Goal: Information Seeking & Learning: Learn about a topic

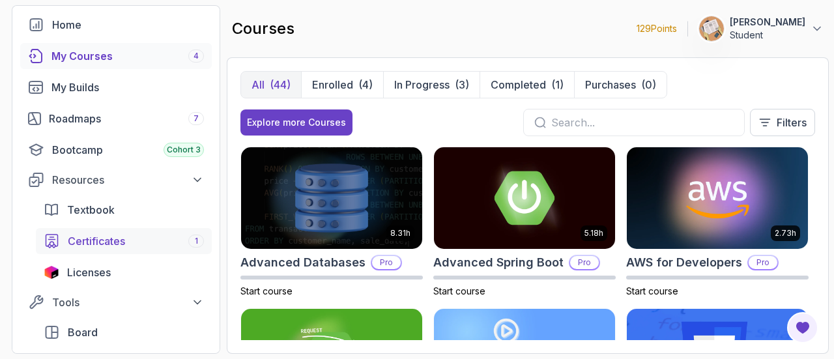
click at [135, 239] on div "Certificates 1" at bounding box center [136, 241] width 136 height 16
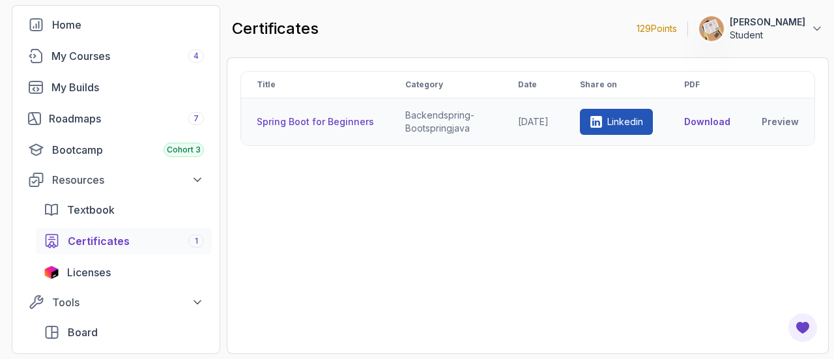
click at [331, 130] on th "Spring Boot for Beginners" at bounding box center [315, 122] width 148 height 48
click at [324, 122] on th "Spring Boot for Beginners" at bounding box center [315, 122] width 148 height 48
click at [292, 125] on th "Spring Boot for Beginners" at bounding box center [315, 122] width 148 height 48
click at [569, 222] on div "Title Category Date Share on PDF Spring Boot for Beginners backend spring-boot …" at bounding box center [527, 205] width 574 height 269
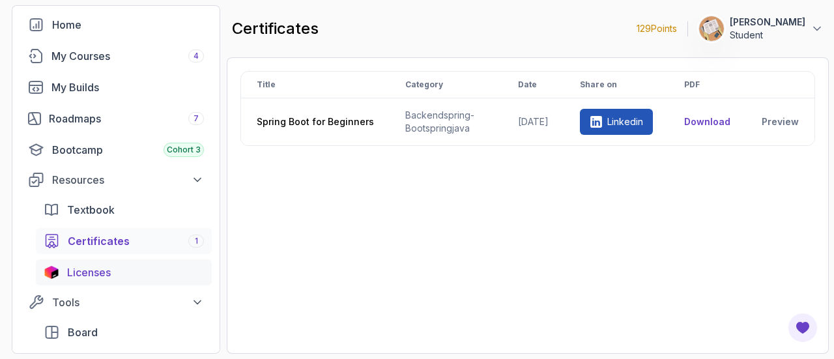
click at [124, 274] on div "Licenses" at bounding box center [135, 272] width 137 height 16
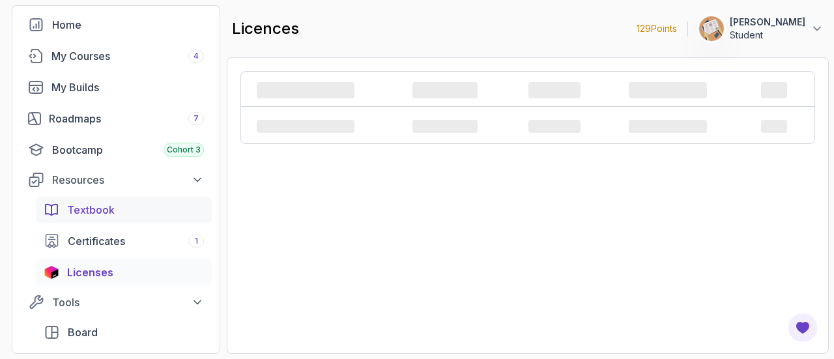
click at [147, 218] on link "Textbook" at bounding box center [124, 210] width 176 height 26
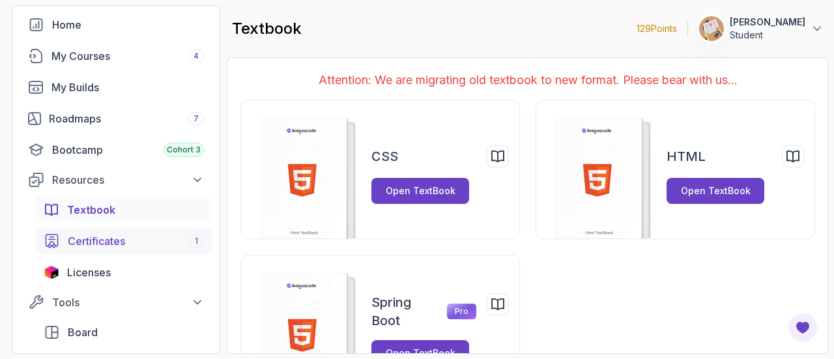
click at [135, 247] on div "Certificates 1" at bounding box center [136, 241] width 136 height 16
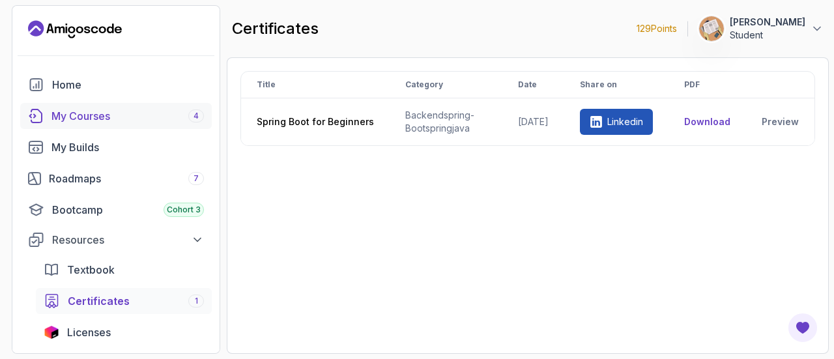
click at [46, 124] on link "My Courses 4" at bounding box center [115, 116] width 191 height 26
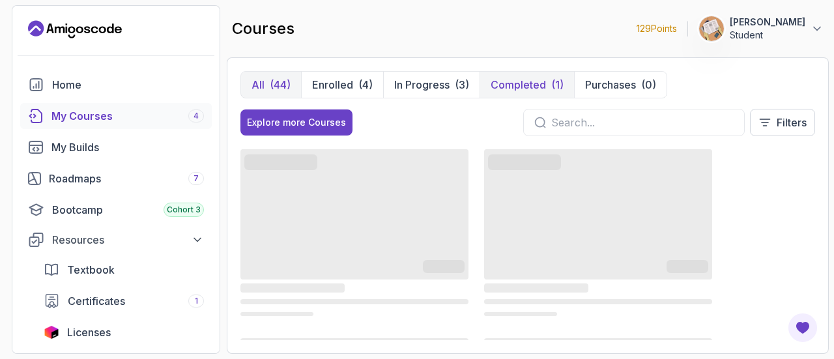
click at [531, 87] on p "Completed" at bounding box center [517, 85] width 55 height 16
click at [531, 81] on p "Completed" at bounding box center [517, 85] width 55 height 16
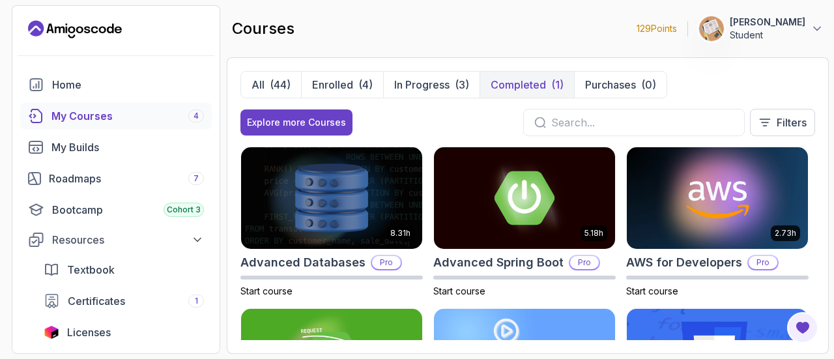
click at [531, 81] on p "Completed" at bounding box center [517, 85] width 55 height 16
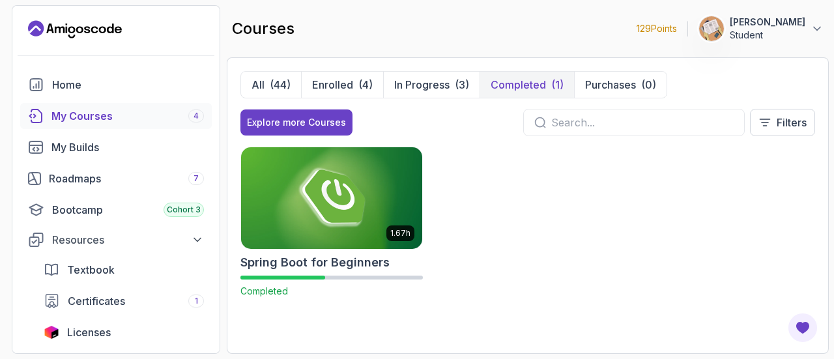
click at [531, 81] on p "Completed" at bounding box center [517, 85] width 55 height 16
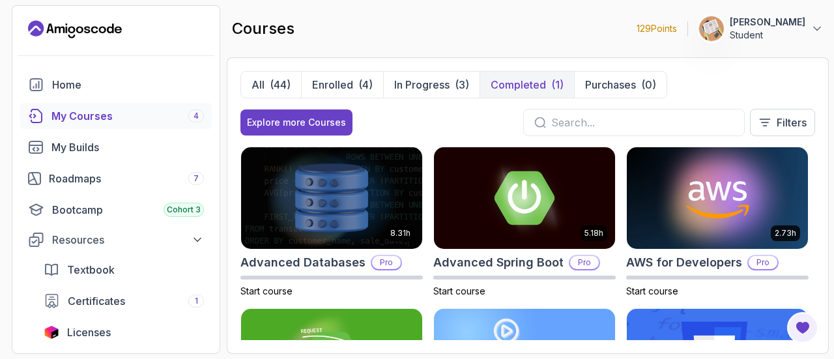
click at [522, 82] on p "Completed" at bounding box center [517, 85] width 55 height 16
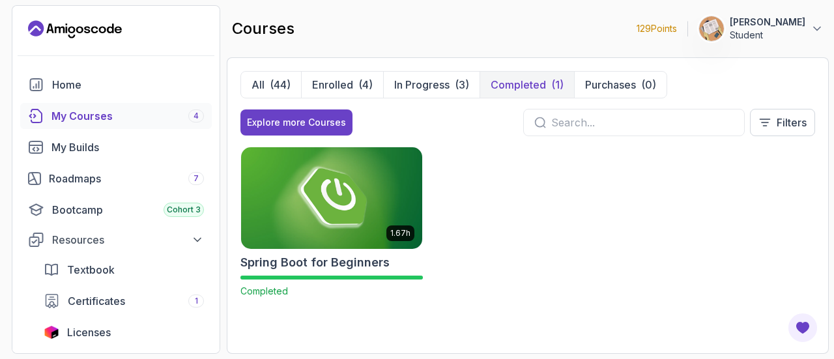
click at [382, 206] on img at bounding box center [331, 198] width 190 height 106
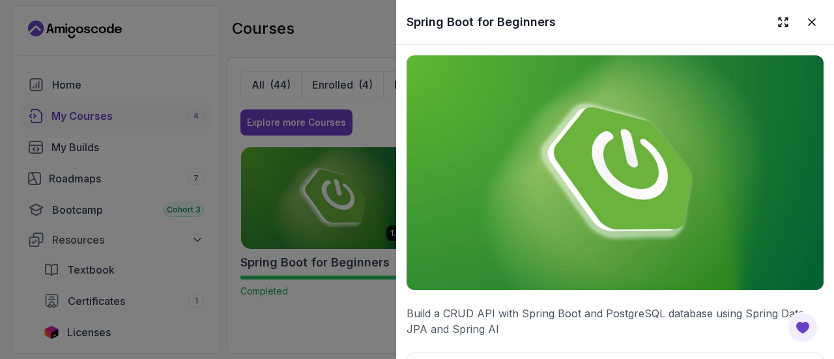
click at [361, 13] on div at bounding box center [417, 179] width 834 height 359
